Goal: Task Accomplishment & Management: Manage account settings

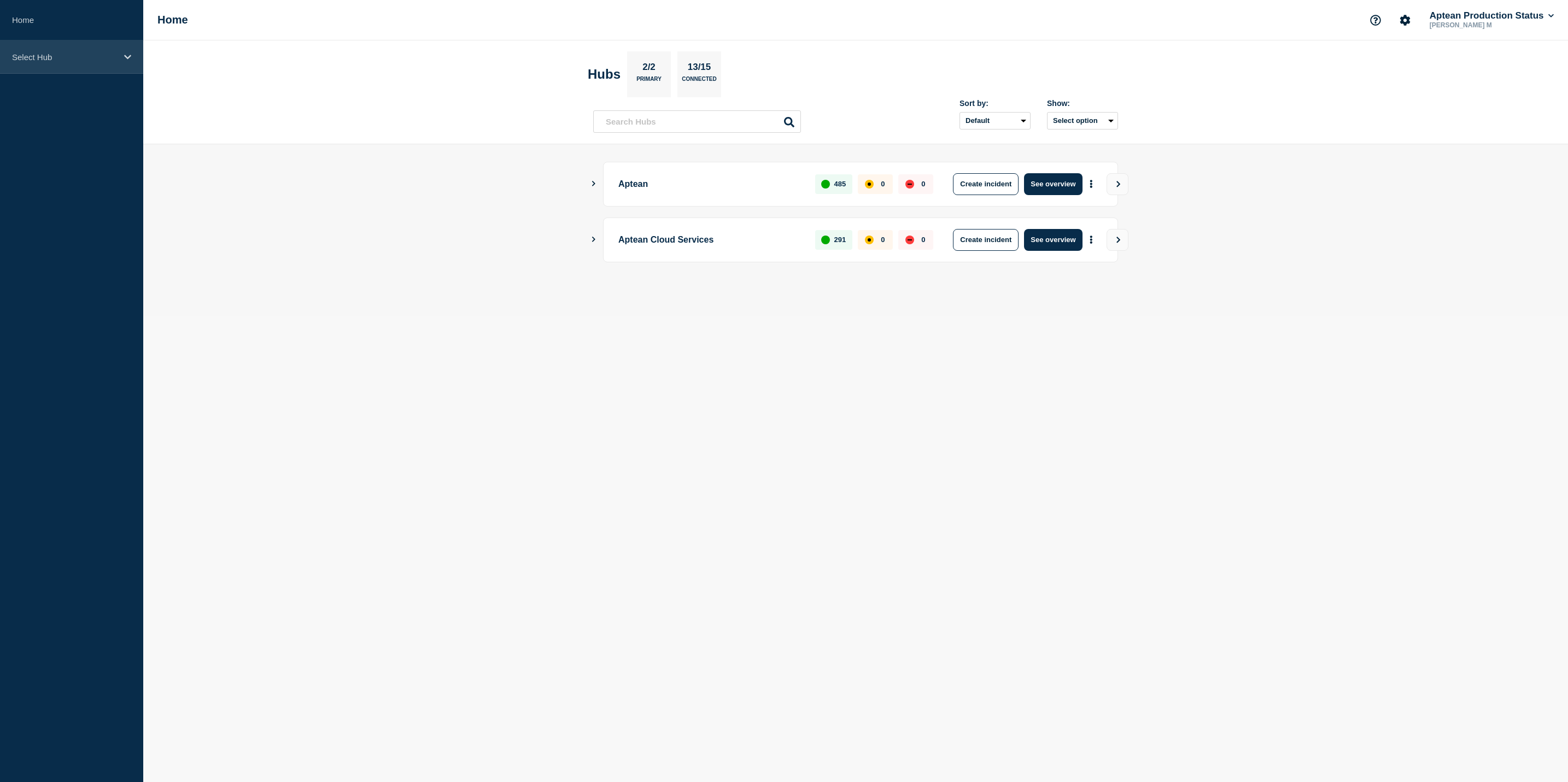
click at [123, 48] on div "Select Hub" at bounding box center [71, 57] width 143 height 33
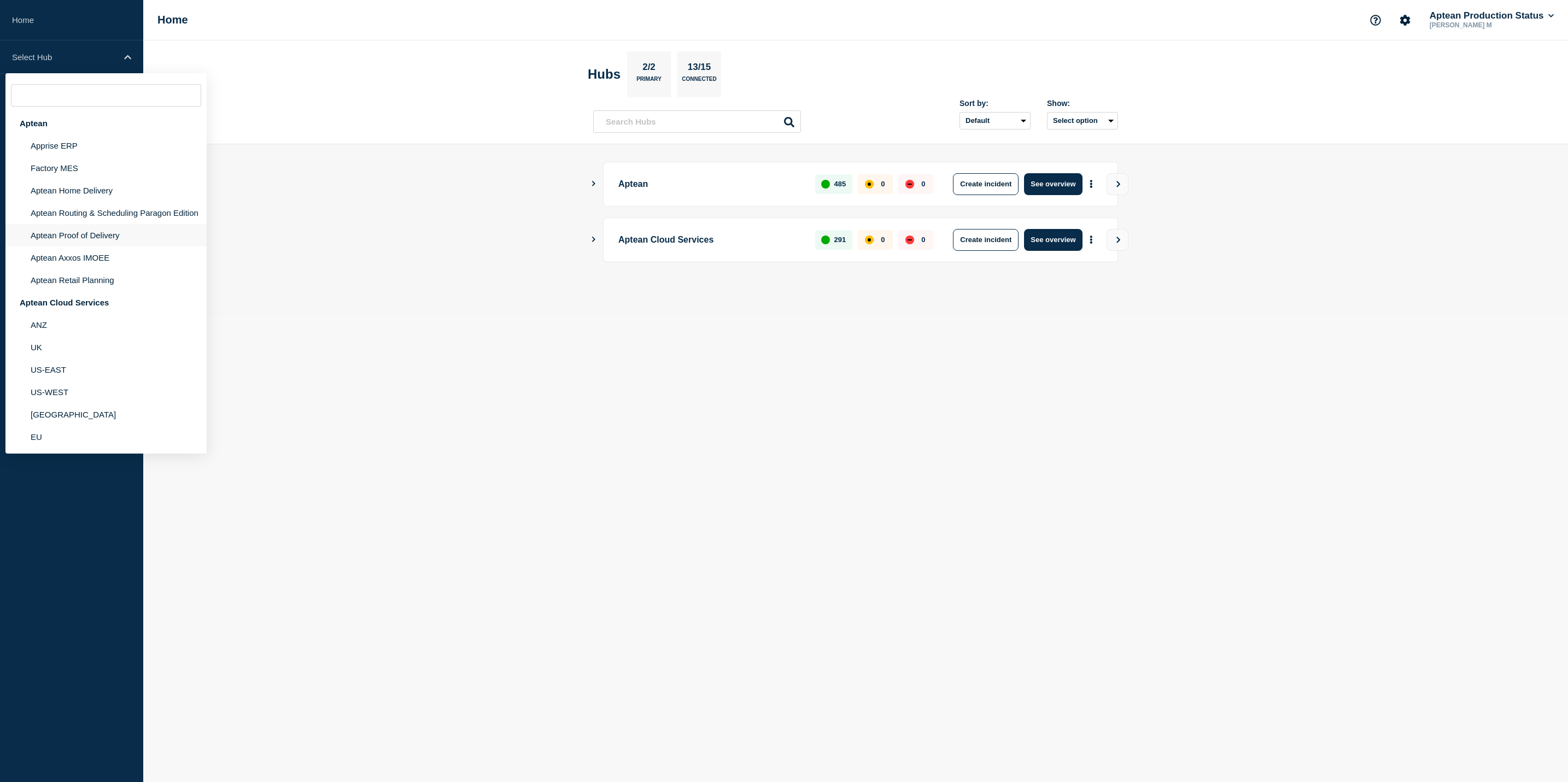
click at [165, 230] on li "Aptean Proof of Delivery" at bounding box center [105, 235] width 201 height 22
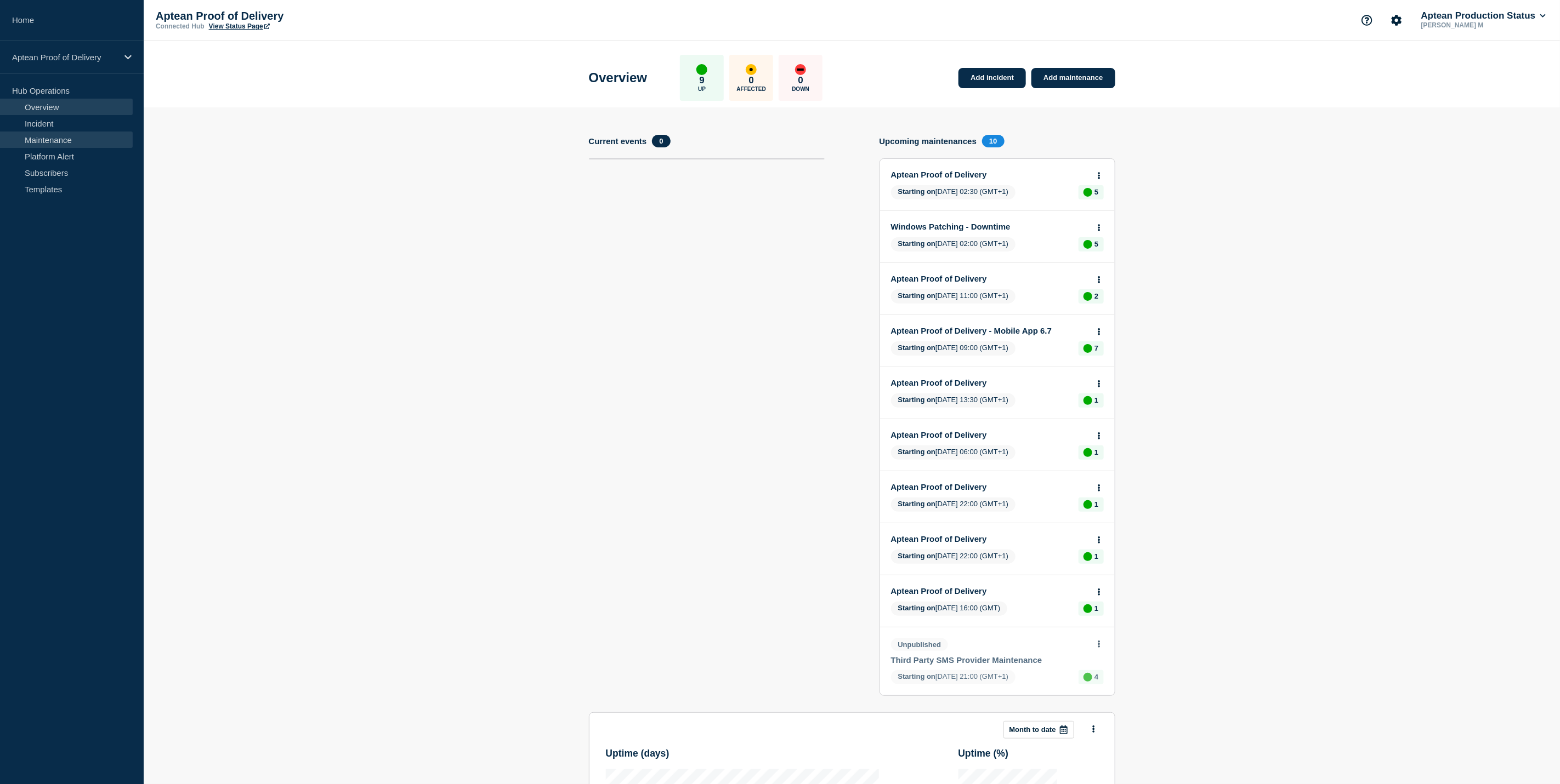
click at [97, 143] on link "Maintenance" at bounding box center [66, 139] width 132 height 16
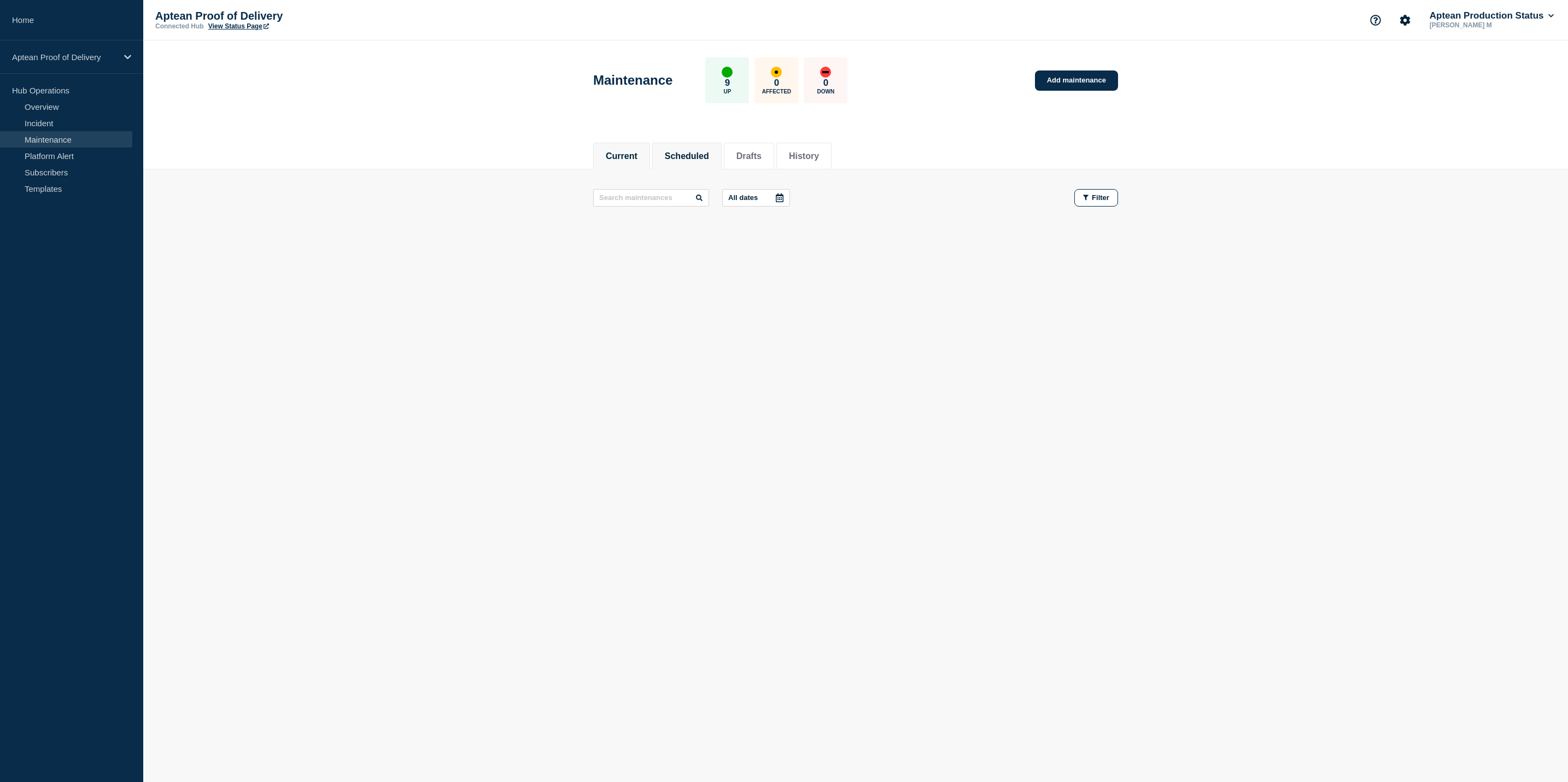
click at [700, 152] on button "Scheduled" at bounding box center [687, 156] width 45 height 9
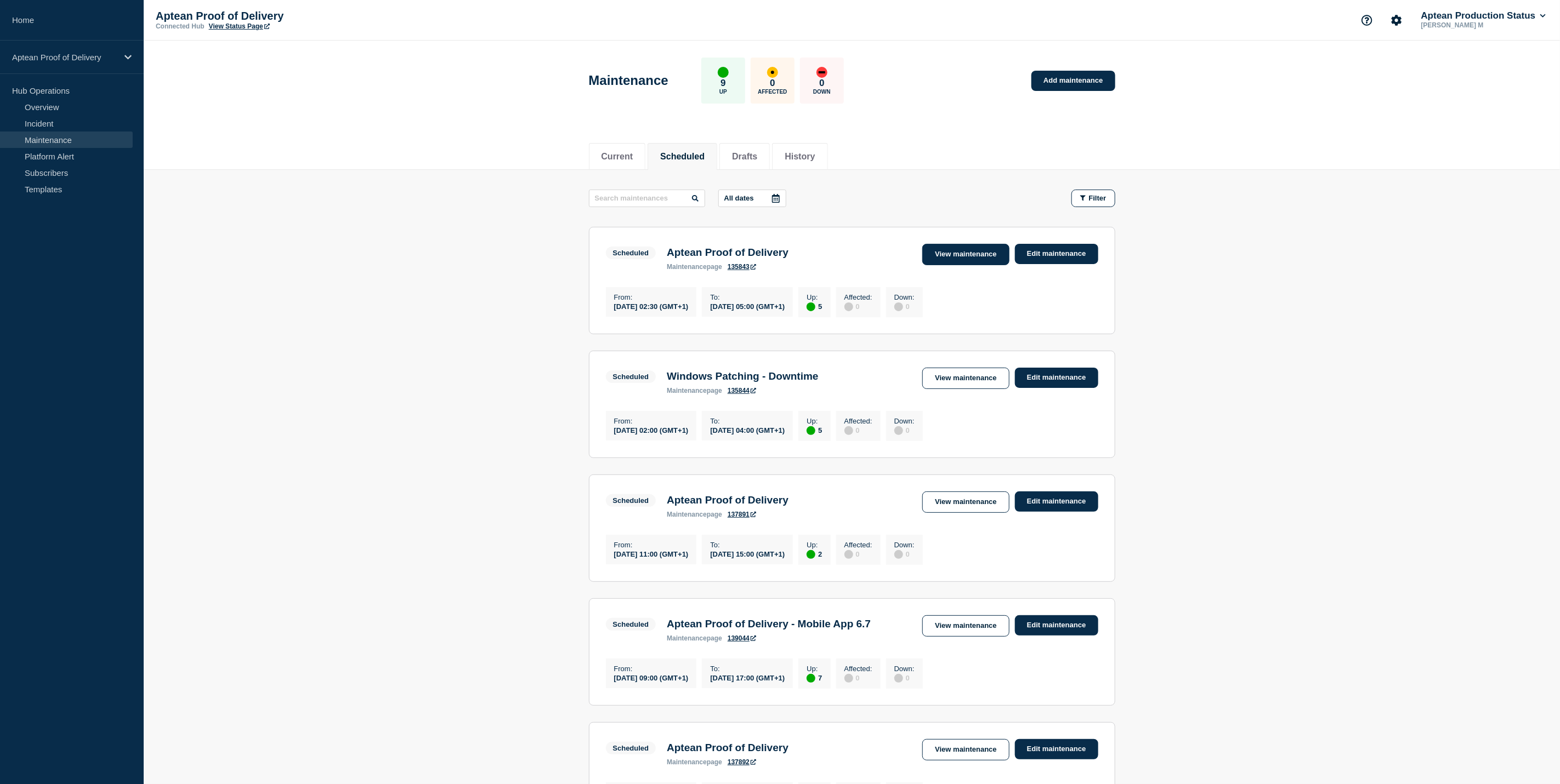
click at [954, 254] on link "View maintenance" at bounding box center [965, 254] width 87 height 21
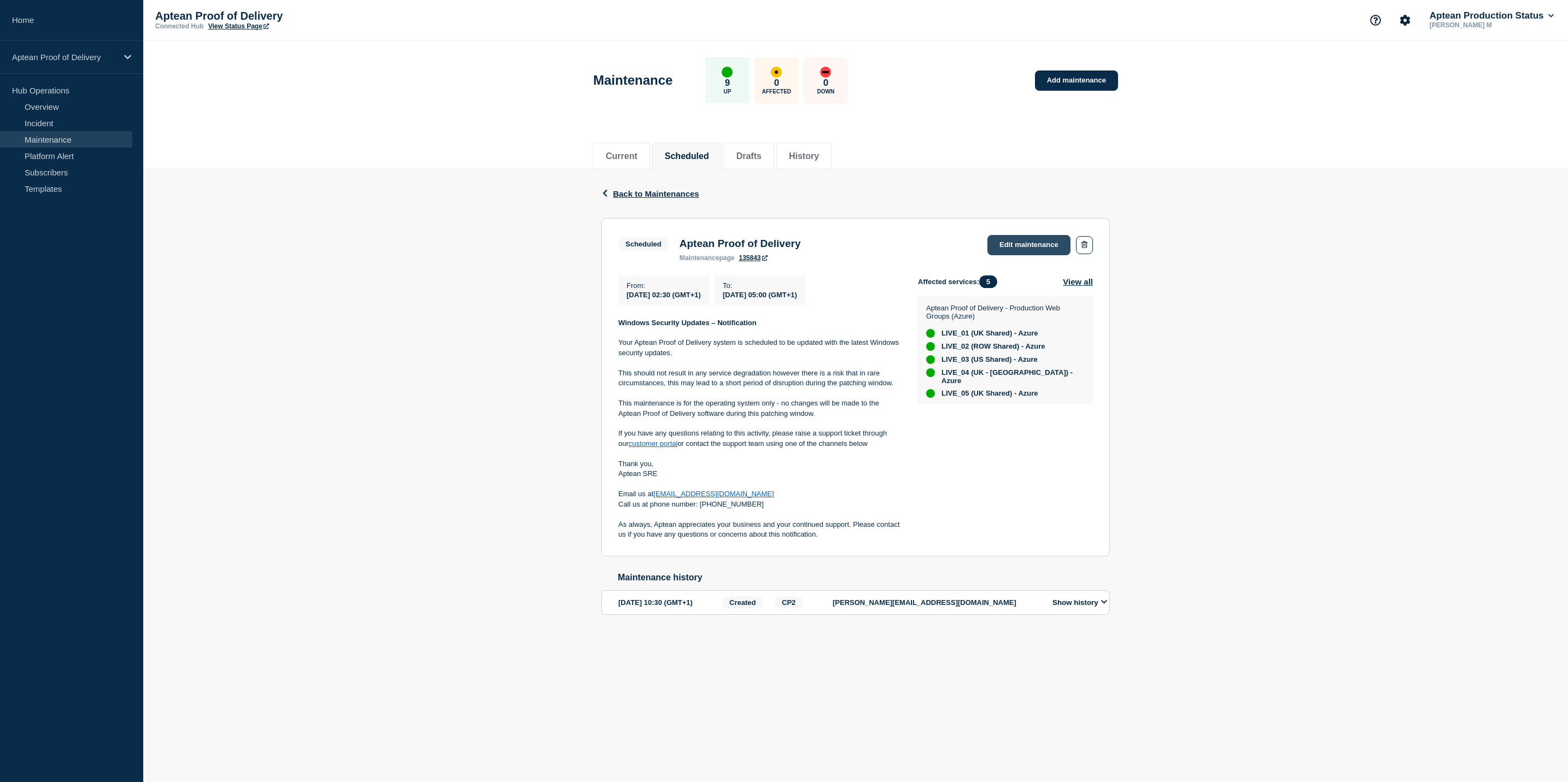
click at [990, 246] on link "Edit maintenance" at bounding box center [1028, 245] width 83 height 21
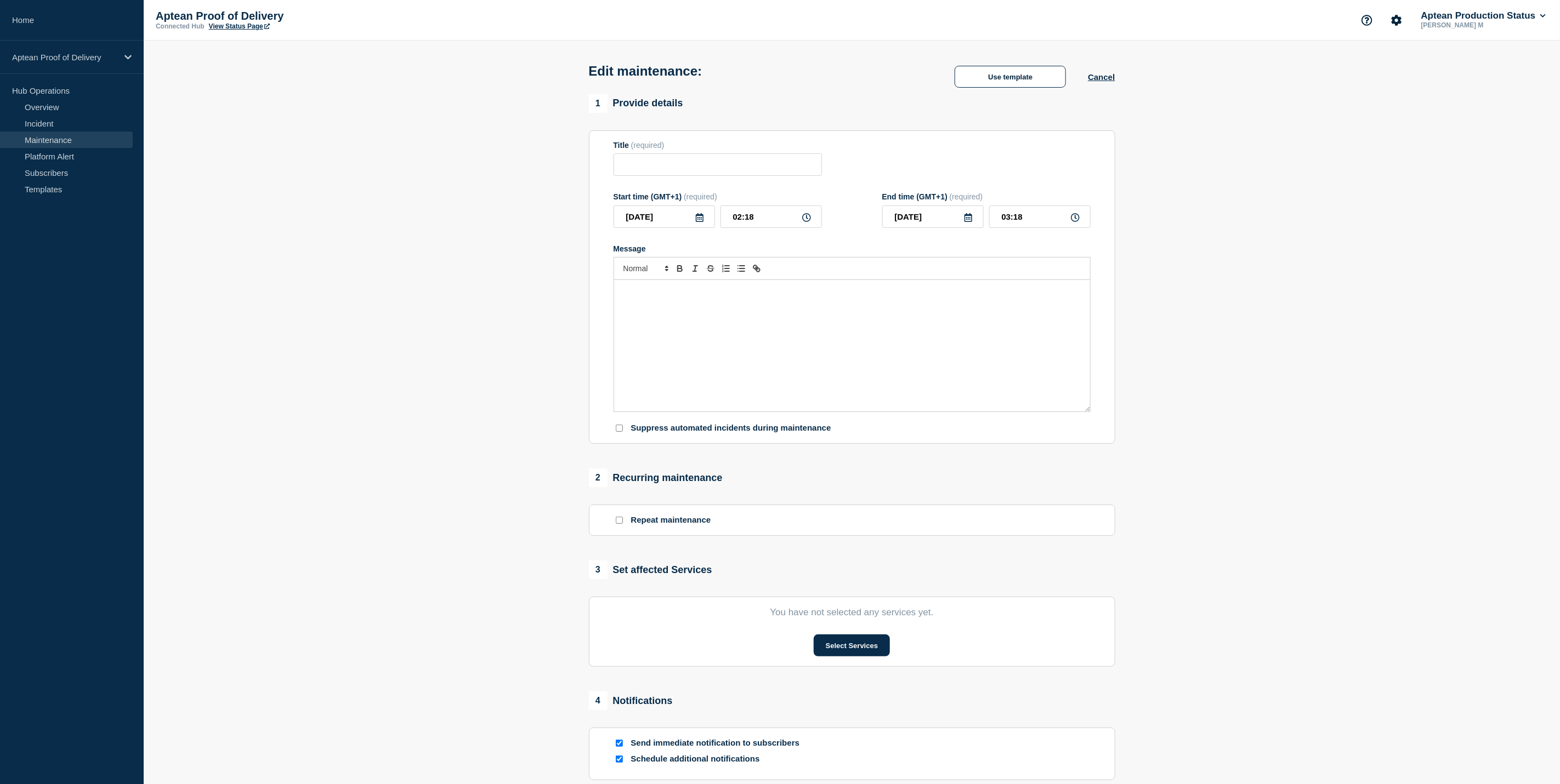
type input "Aptean Proof of Delivery"
type input "02:30"
type input "05:00"
checkbox input "true"
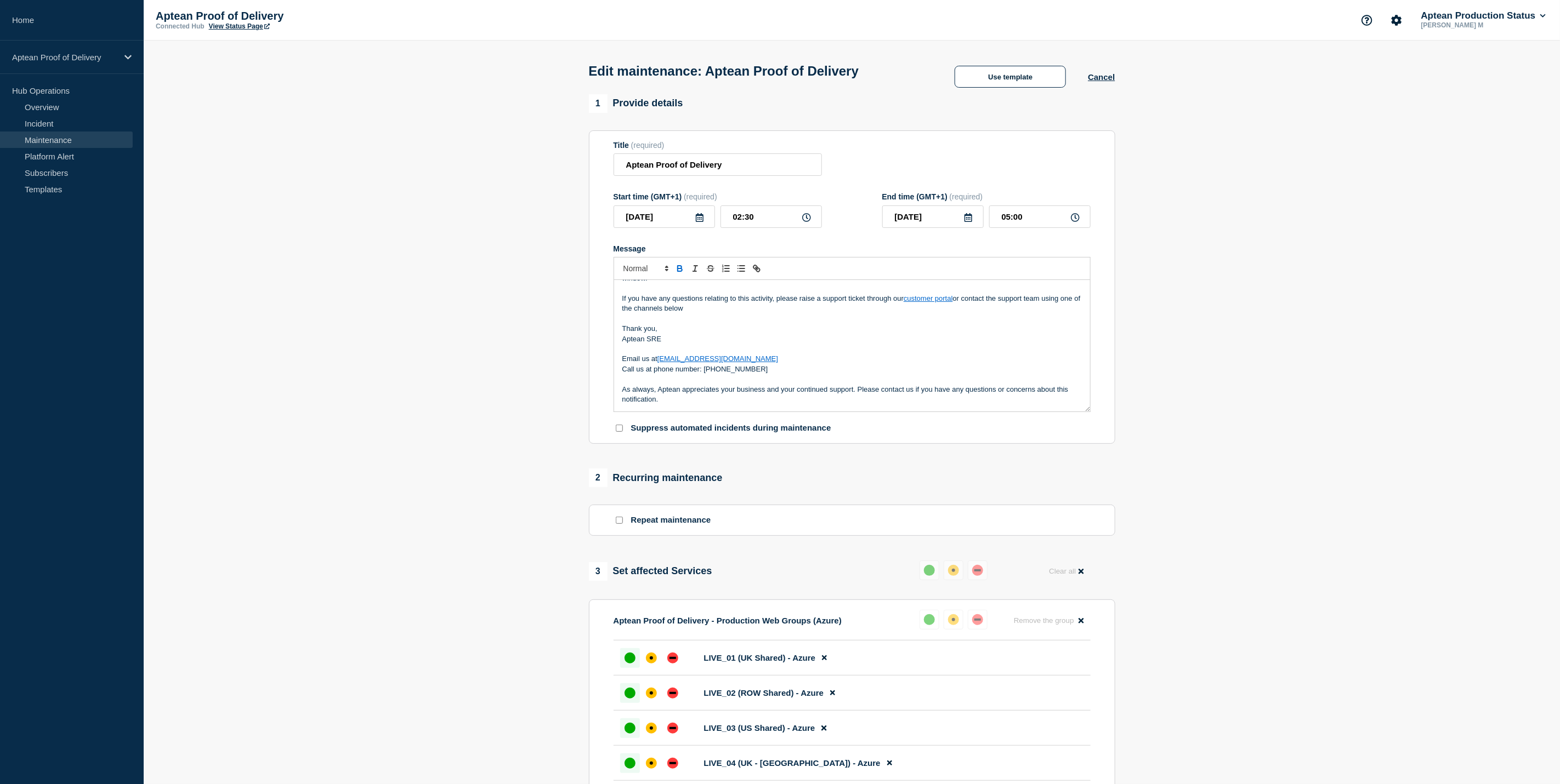
drag, startPoint x: 300, startPoint y: 33, endPoint x: 497, endPoint y: 242, distance: 287.2
click at [501, 252] on section "1 Provide details Title (required) Aptean Proof of Delivery Start time (GMT+1) …" at bounding box center [851, 616] width 1416 height 1042
click at [967, 84] on button "Use template" at bounding box center [1010, 77] width 111 height 22
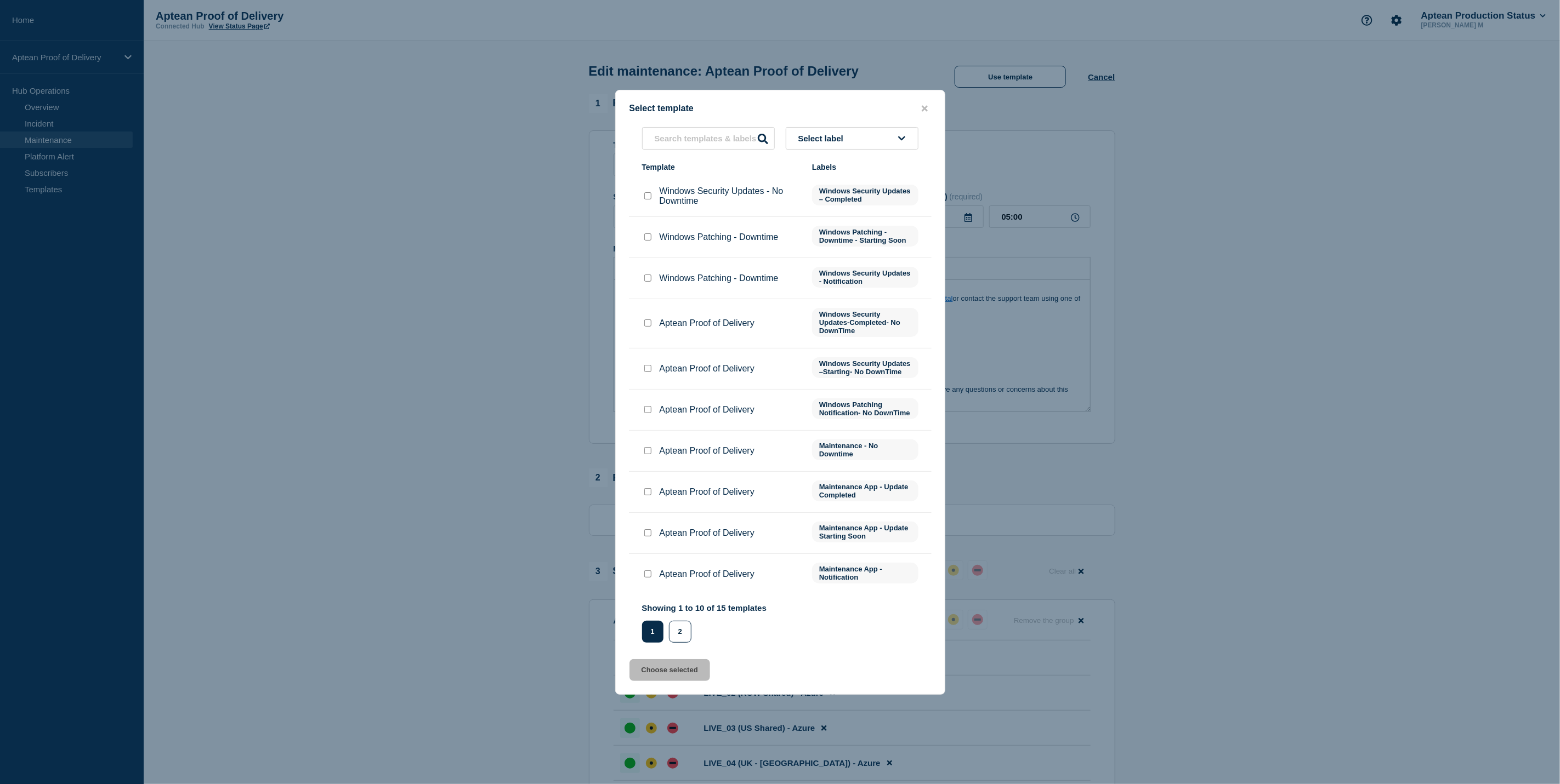
click at [636, 367] on li "Aptean Proof of Delivery Windows Security Updates –Starting- No DownTime" at bounding box center [780, 370] width 303 height 41
click at [645, 367] on input "Aptean Proof of Delivery checkbox" at bounding box center [648, 369] width 7 height 7
checkbox input "true"
click at [688, 682] on button "Choose selected" at bounding box center [670, 671] width 81 height 22
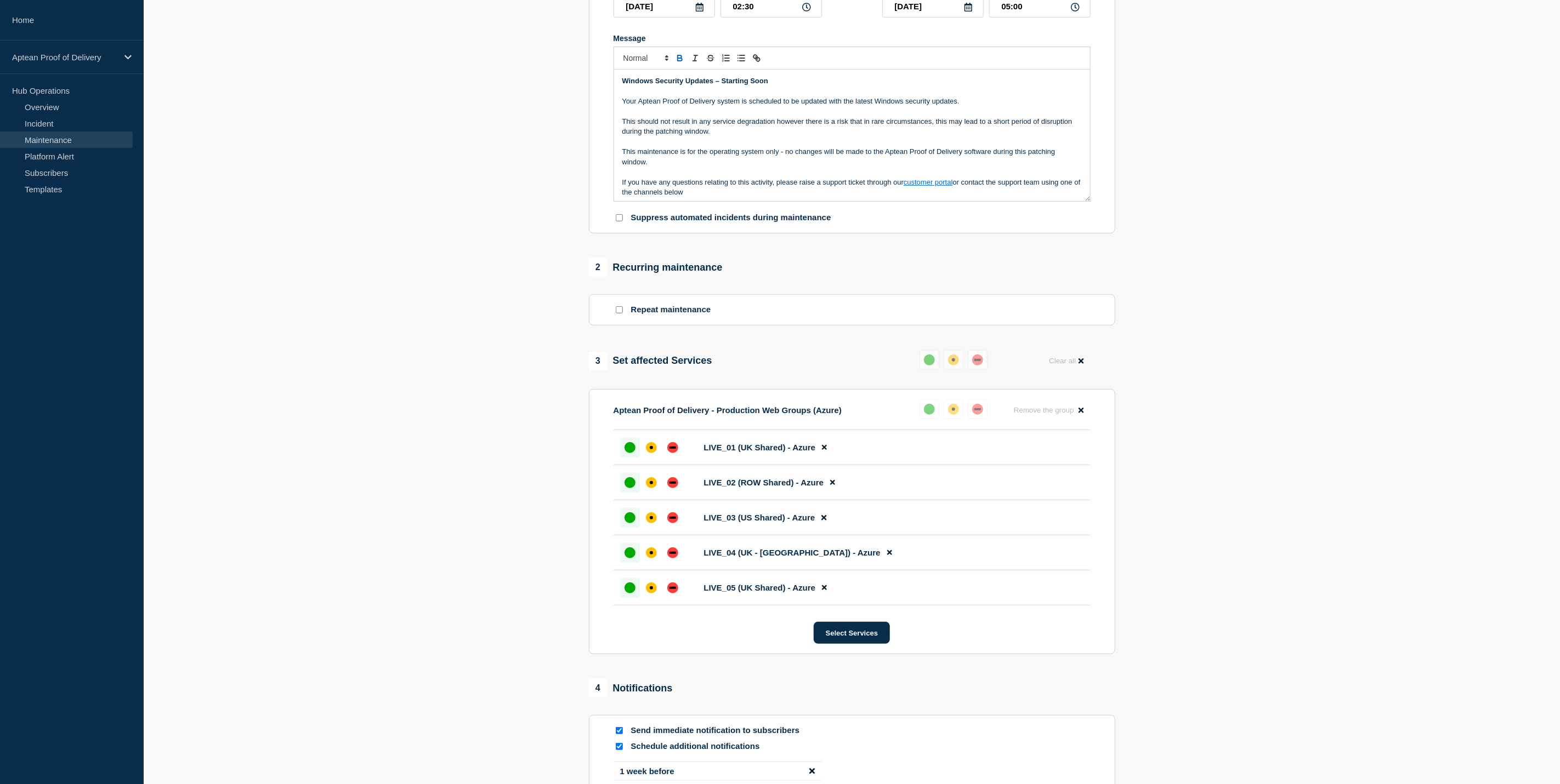
scroll to position [421, 0]
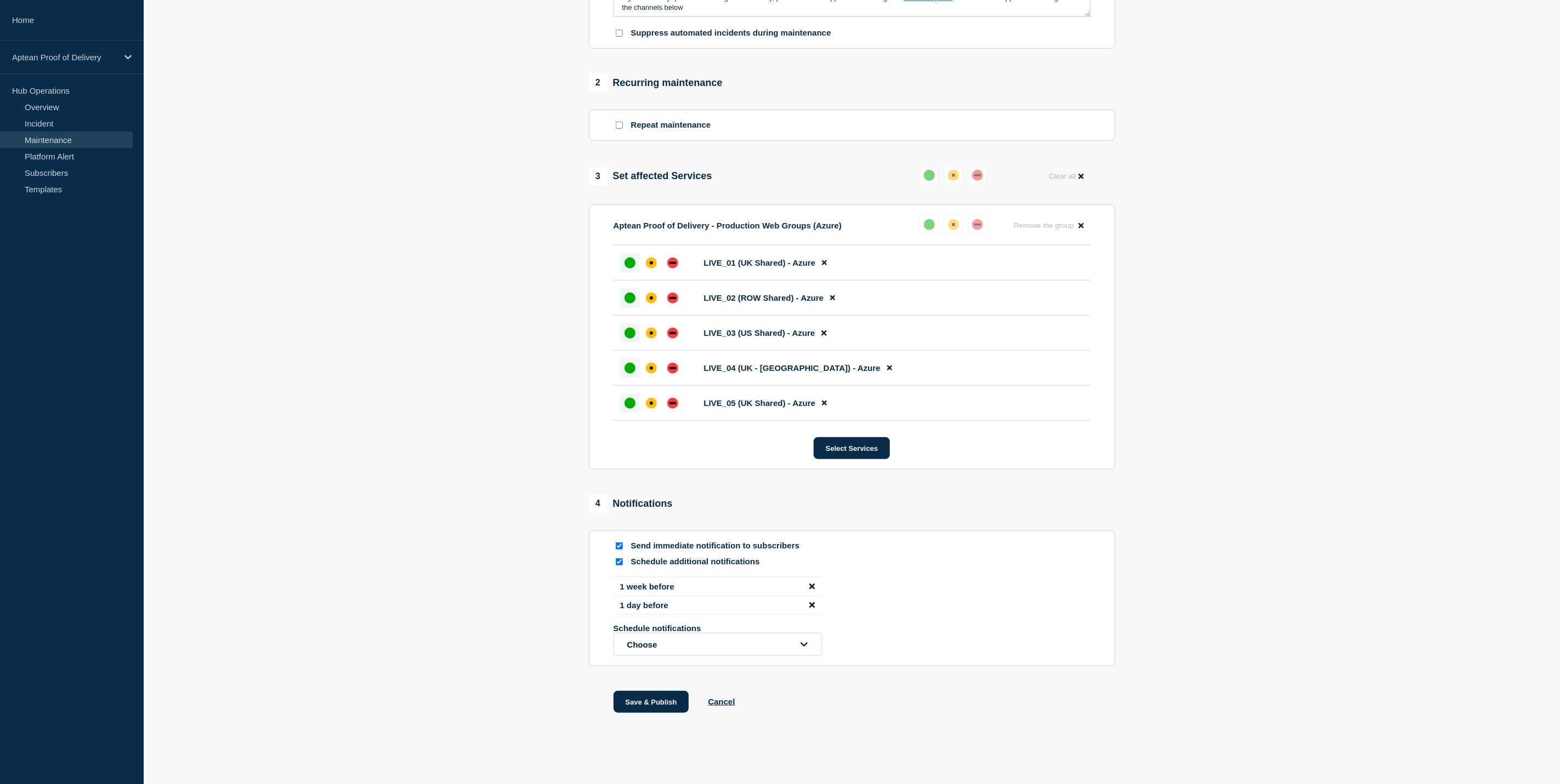
click at [617, 564] on input "Schedule additional notifications" at bounding box center [619, 562] width 7 height 7
checkbox input "false"
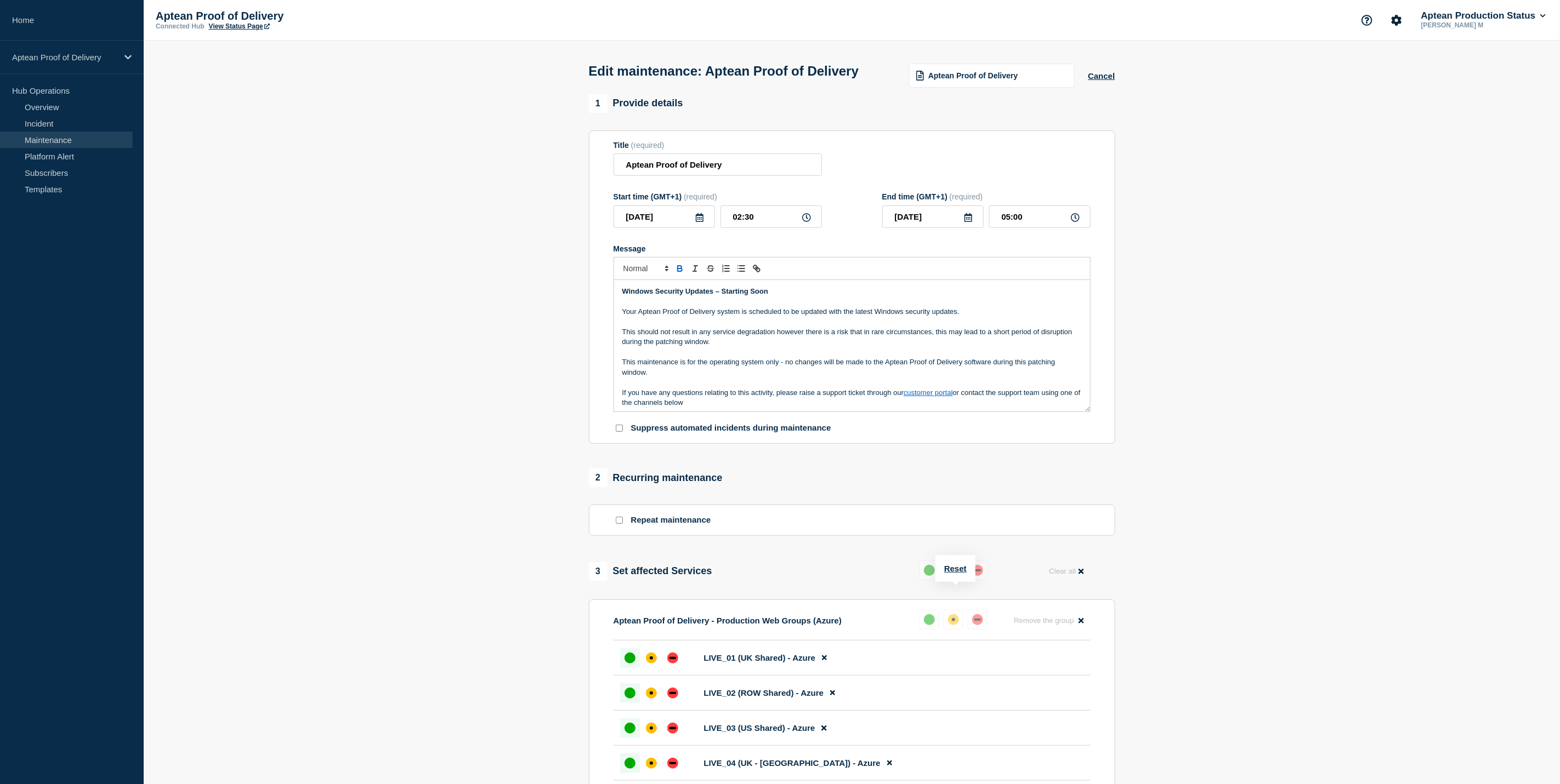
scroll to position [338, 0]
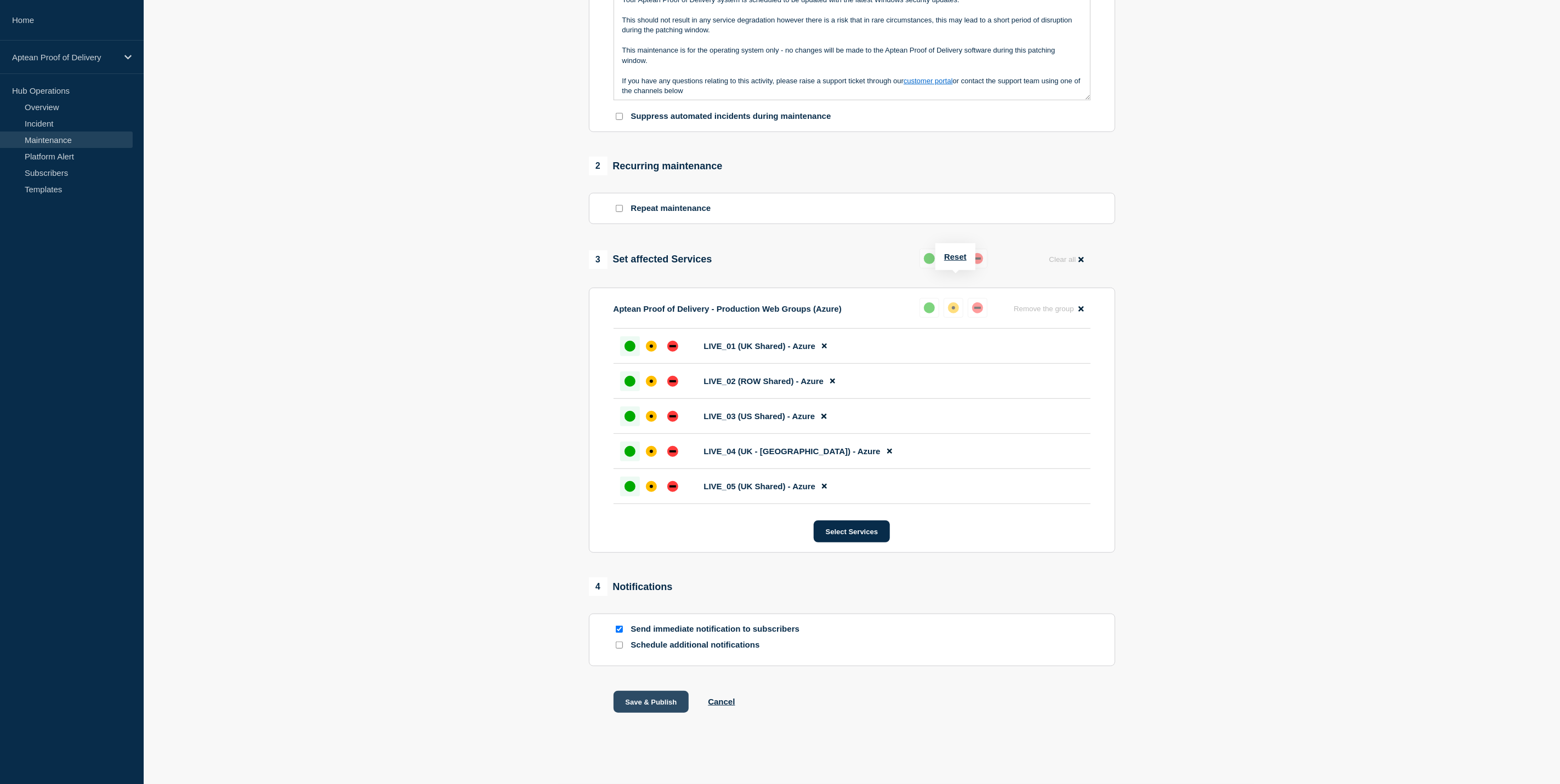
drag, startPoint x: 644, startPoint y: 704, endPoint x: 657, endPoint y: 704, distance: 13.0
click at [647, 704] on button "Save & Publish" at bounding box center [651, 702] width 76 height 22
